Goal: Information Seeking & Learning: Check status

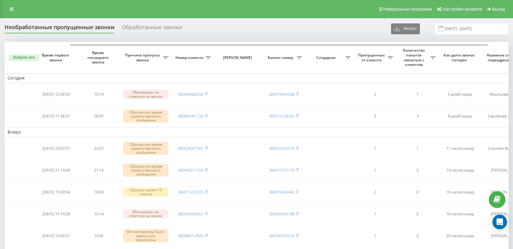
scroll to position [0, 36]
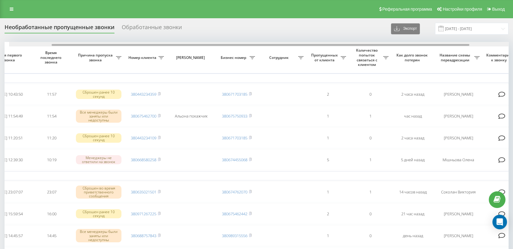
scroll to position [0, 51]
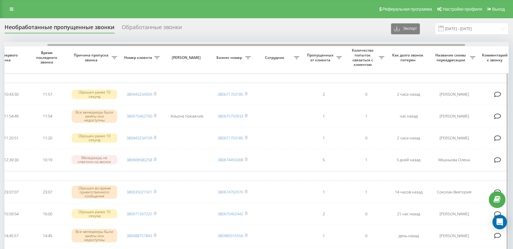
drag, startPoint x: 214, startPoint y: 46, endPoint x: 257, endPoint y: 42, distance: 43.2
click at [257, 42] on div at bounding box center [256, 44] width 503 height 5
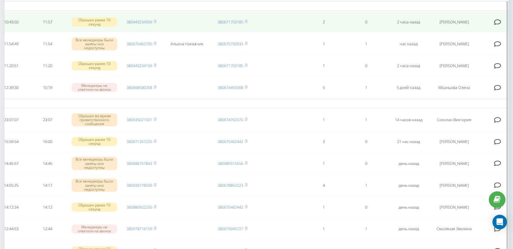
scroll to position [0, 0]
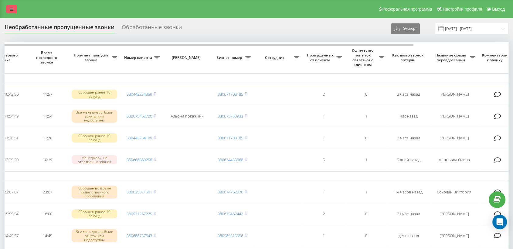
click at [12, 7] on icon at bounding box center [12, 9] width 4 height 4
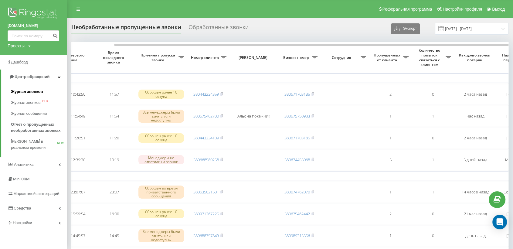
click at [21, 91] on span "Журнал звонков" at bounding box center [27, 92] width 32 height 6
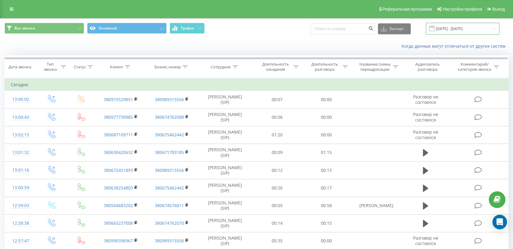
click at [466, 27] on input "[DATE] - [DATE]" at bounding box center [462, 29] width 73 height 12
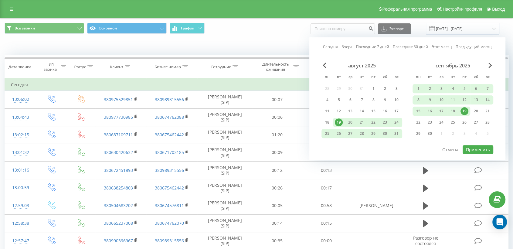
click at [464, 109] on div "19" at bounding box center [464, 111] width 8 height 8
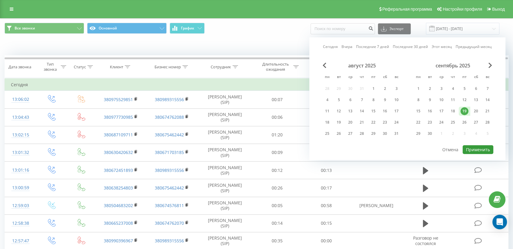
click at [478, 147] on button "Применить" at bounding box center [478, 149] width 31 height 9
type input "[DATE] - [DATE]"
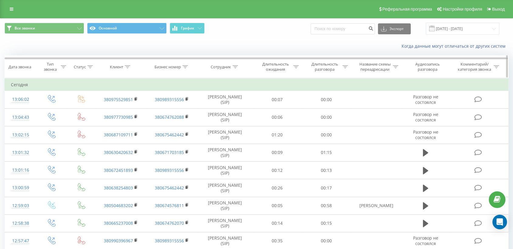
click at [235, 68] on icon at bounding box center [234, 66] width 5 height 3
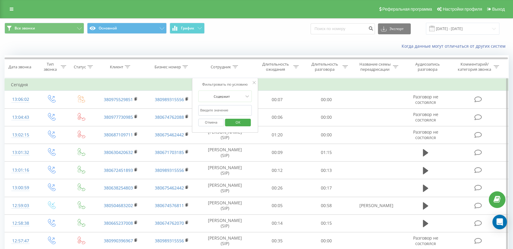
click at [222, 109] on input "text" at bounding box center [224, 110] width 53 height 11
click at [239, 122] on span "OK" at bounding box center [237, 121] width 17 height 9
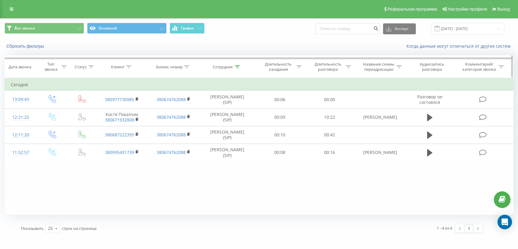
click at [237, 68] on icon at bounding box center [237, 66] width 5 height 3
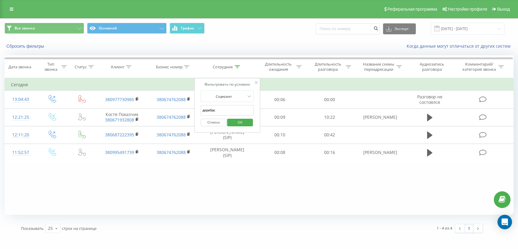
click at [219, 110] on input "дерибас" at bounding box center [227, 110] width 53 height 11
type input "д"
drag, startPoint x: 243, startPoint y: 121, endPoint x: 248, endPoint y: 138, distance: 17.2
click at [243, 121] on span "OK" at bounding box center [240, 121] width 17 height 9
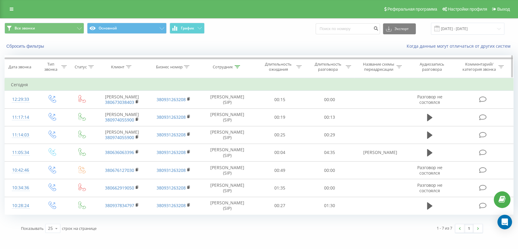
click at [238, 66] on icon at bounding box center [237, 66] width 5 height 3
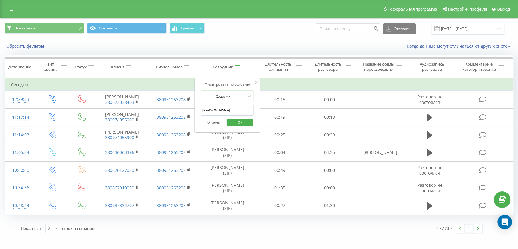
click at [223, 109] on input "[PERSON_NAME]" at bounding box center [227, 110] width 53 height 11
type input "в"
drag, startPoint x: 243, startPoint y: 121, endPoint x: 256, endPoint y: 137, distance: 20.5
click at [242, 121] on span "OK" at bounding box center [240, 121] width 17 height 9
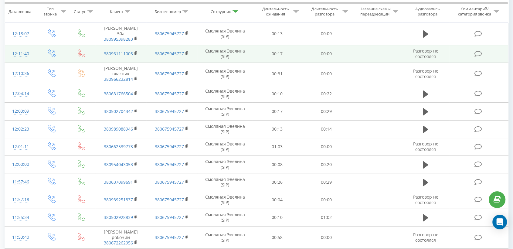
scroll to position [37, 0]
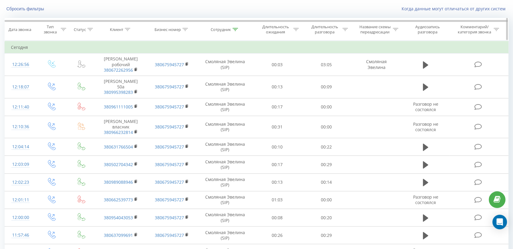
click at [235, 28] on icon at bounding box center [234, 29] width 5 height 3
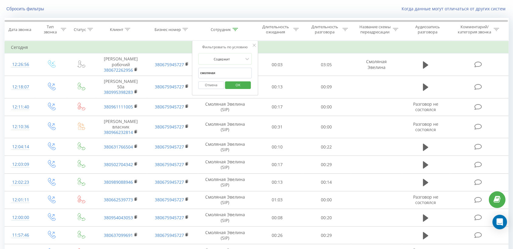
click at [225, 72] on input "смоляная" at bounding box center [224, 73] width 53 height 11
type input "с"
type input "дерибас"
click at [238, 85] on span "OK" at bounding box center [237, 84] width 17 height 9
